Goal: Information Seeking & Learning: Understand process/instructions

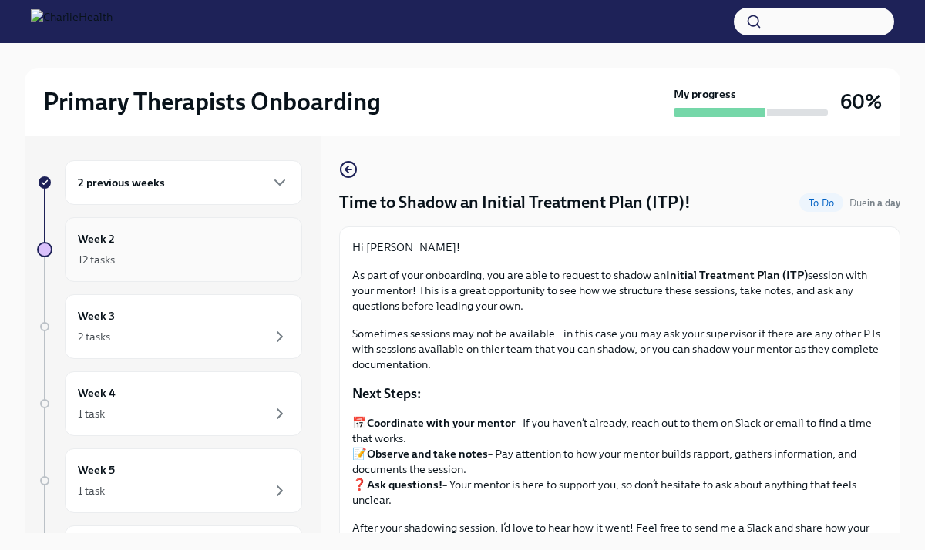
click at [96, 240] on h6 "Week 2" at bounding box center [96, 238] width 37 height 17
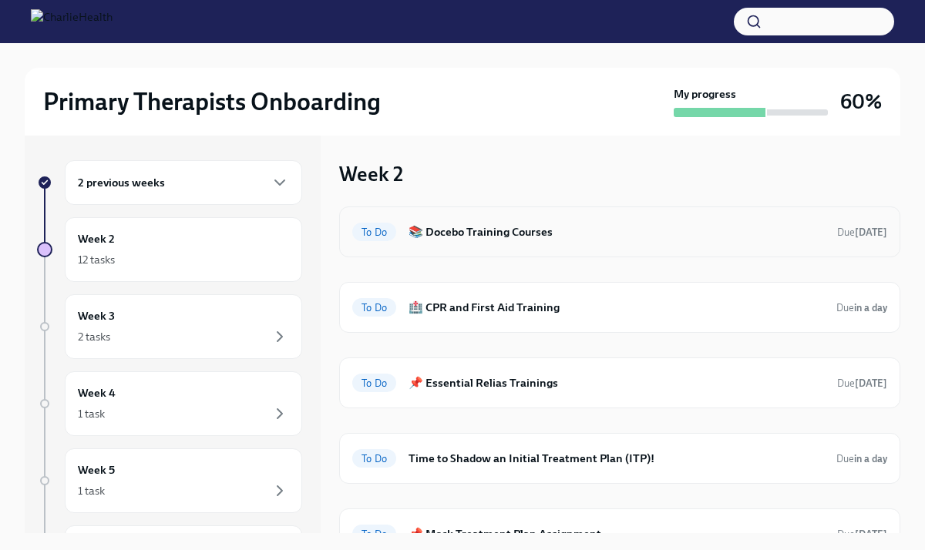
click at [503, 234] on h6 "📚 Docebo Training Courses" at bounding box center [616, 232] width 416 height 17
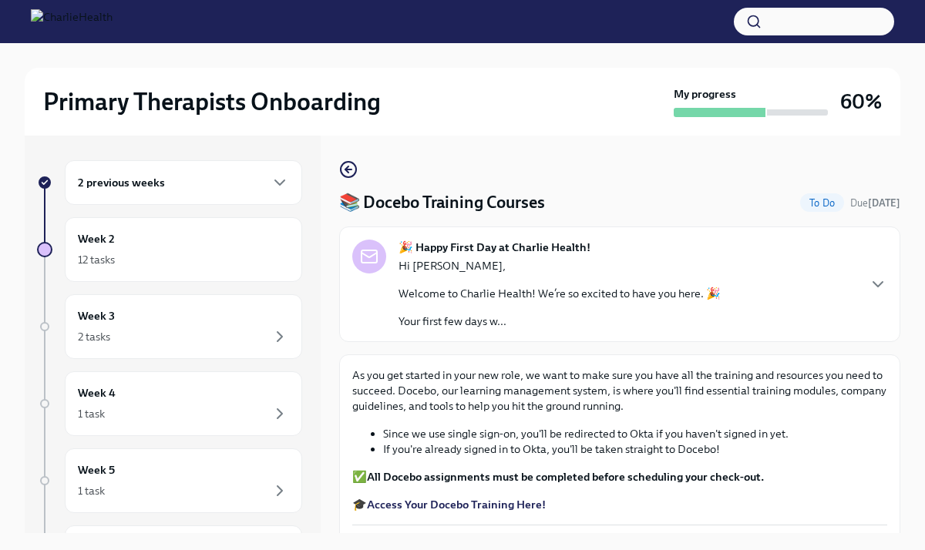
click at [435, 505] on strong "Access Your Docebo Training Here!" at bounding box center [456, 505] width 179 height 14
click at [177, 188] on div "2 previous weeks" at bounding box center [183, 182] width 211 height 18
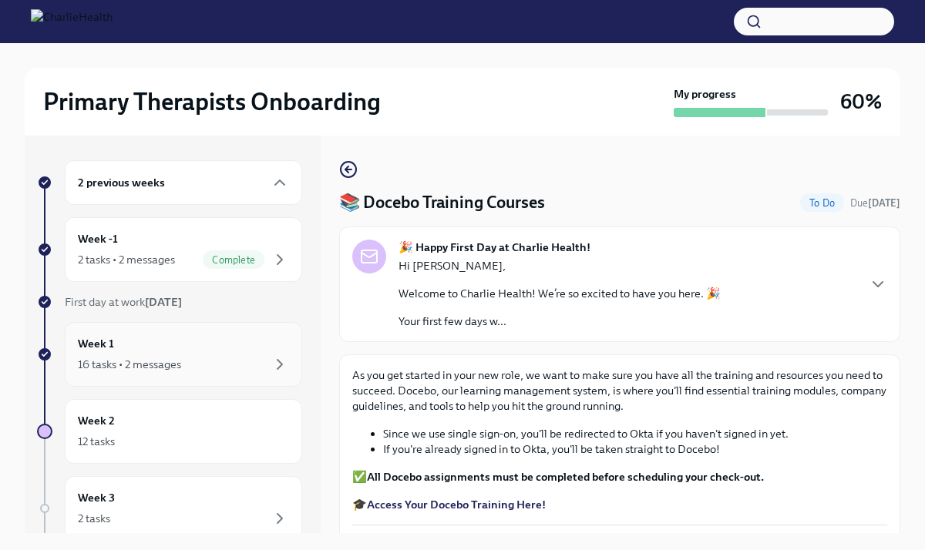
click at [177, 369] on div "16 tasks • 2 messages" at bounding box center [129, 364] width 103 height 15
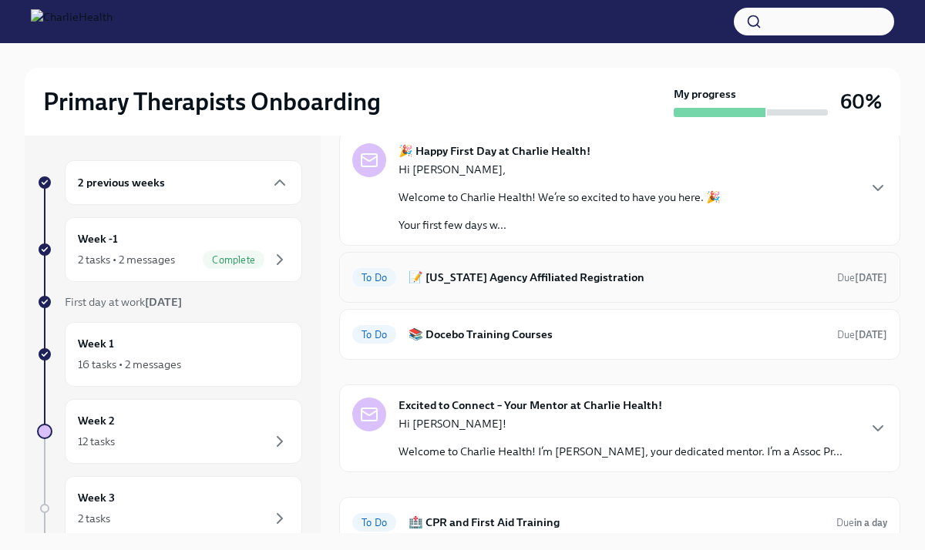
scroll to position [79, 0]
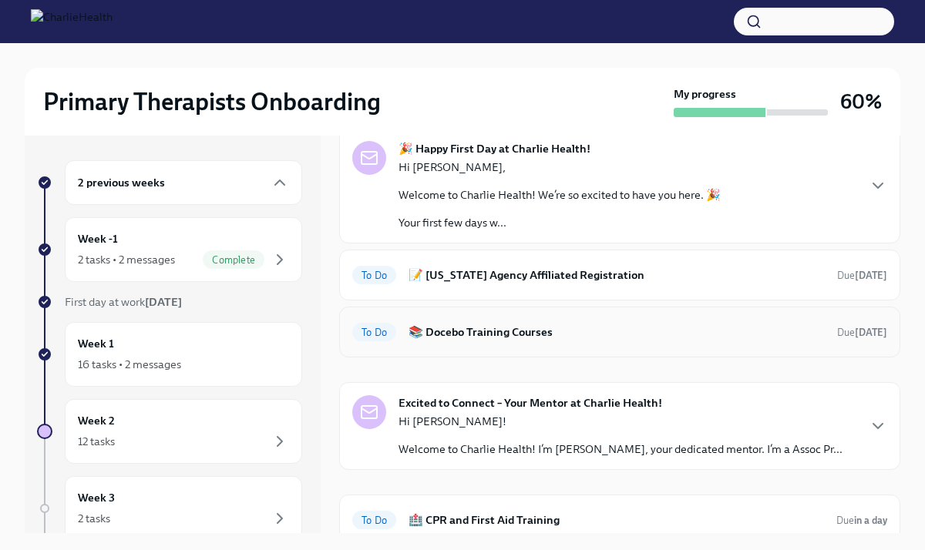
click at [495, 336] on h6 "📚 Docebo Training Courses" at bounding box center [616, 332] width 416 height 17
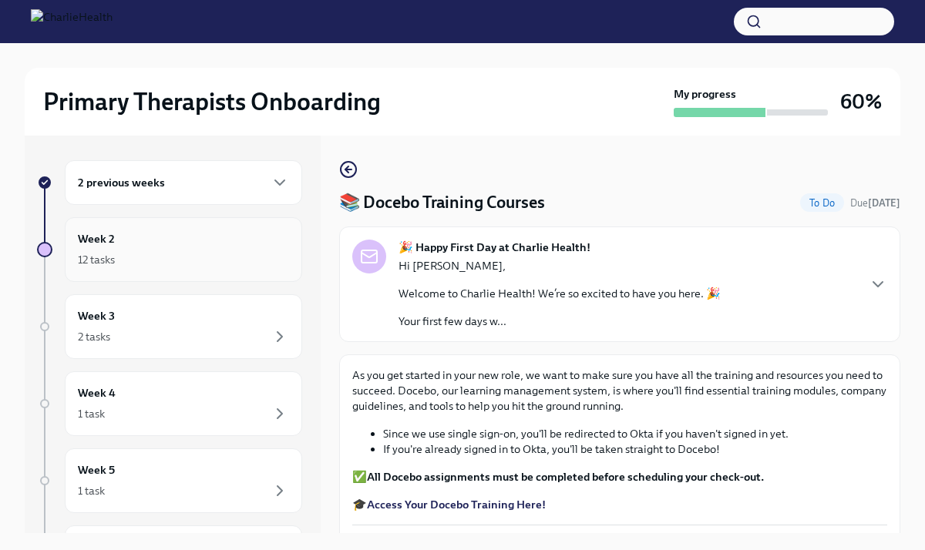
click at [106, 263] on div "12 tasks" at bounding box center [96, 259] width 37 height 15
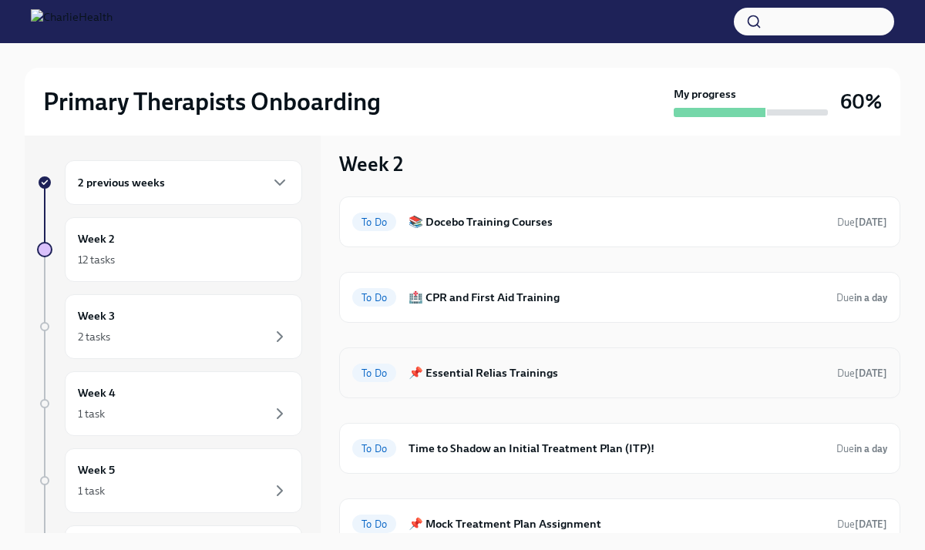
scroll to position [12, 0]
click at [456, 377] on h6 "📌 Essential Relias Trainings" at bounding box center [616, 371] width 416 height 17
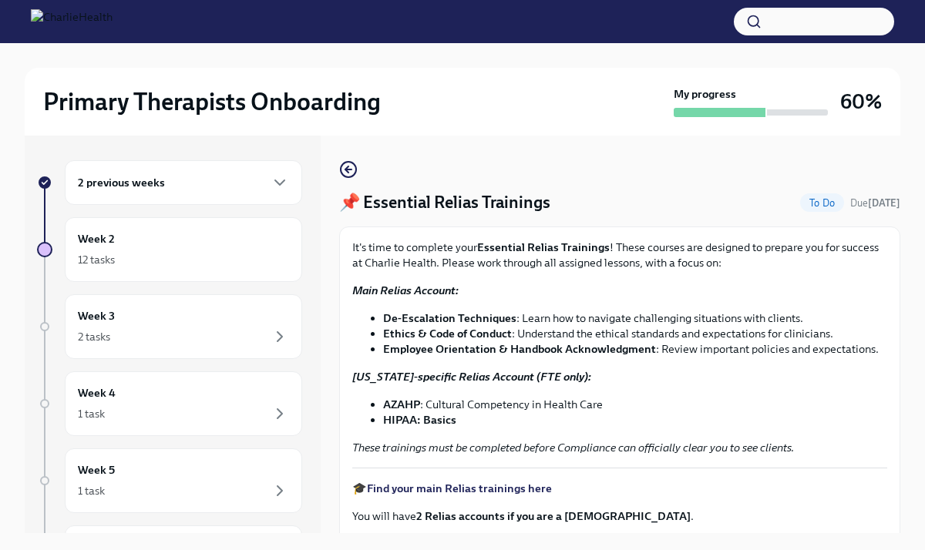
click at [429, 320] on strong "De-Escalation Techniques" at bounding box center [449, 318] width 133 height 14
click at [541, 250] on strong "Essential Relias Trainings" at bounding box center [543, 247] width 133 height 14
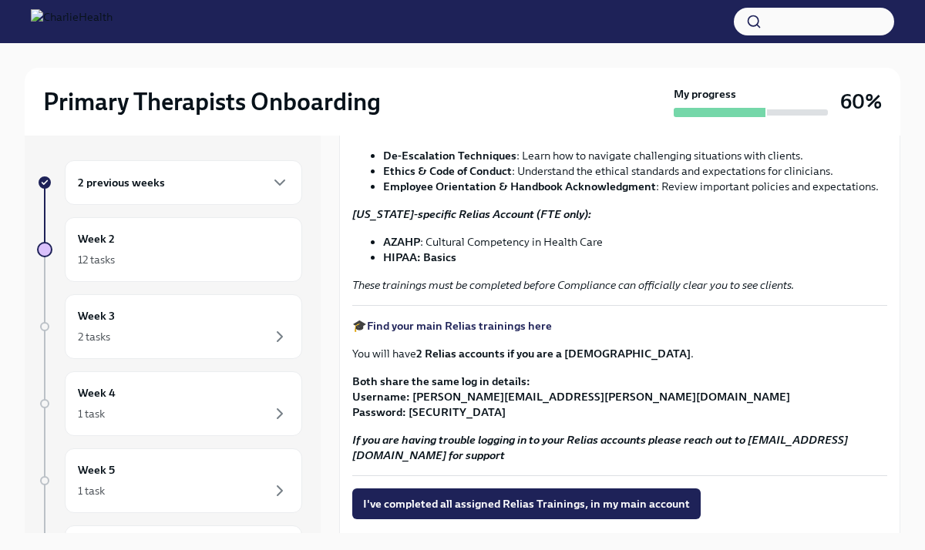
scroll to position [164, 0]
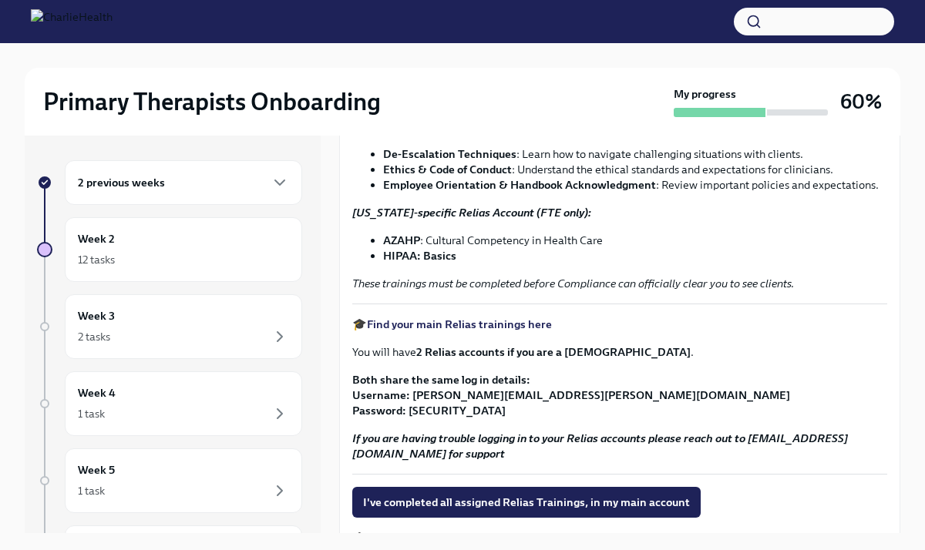
click at [484, 328] on strong "Find your main Relias trainings here" at bounding box center [459, 325] width 185 height 14
